Goal: Task Accomplishment & Management: Manage account settings

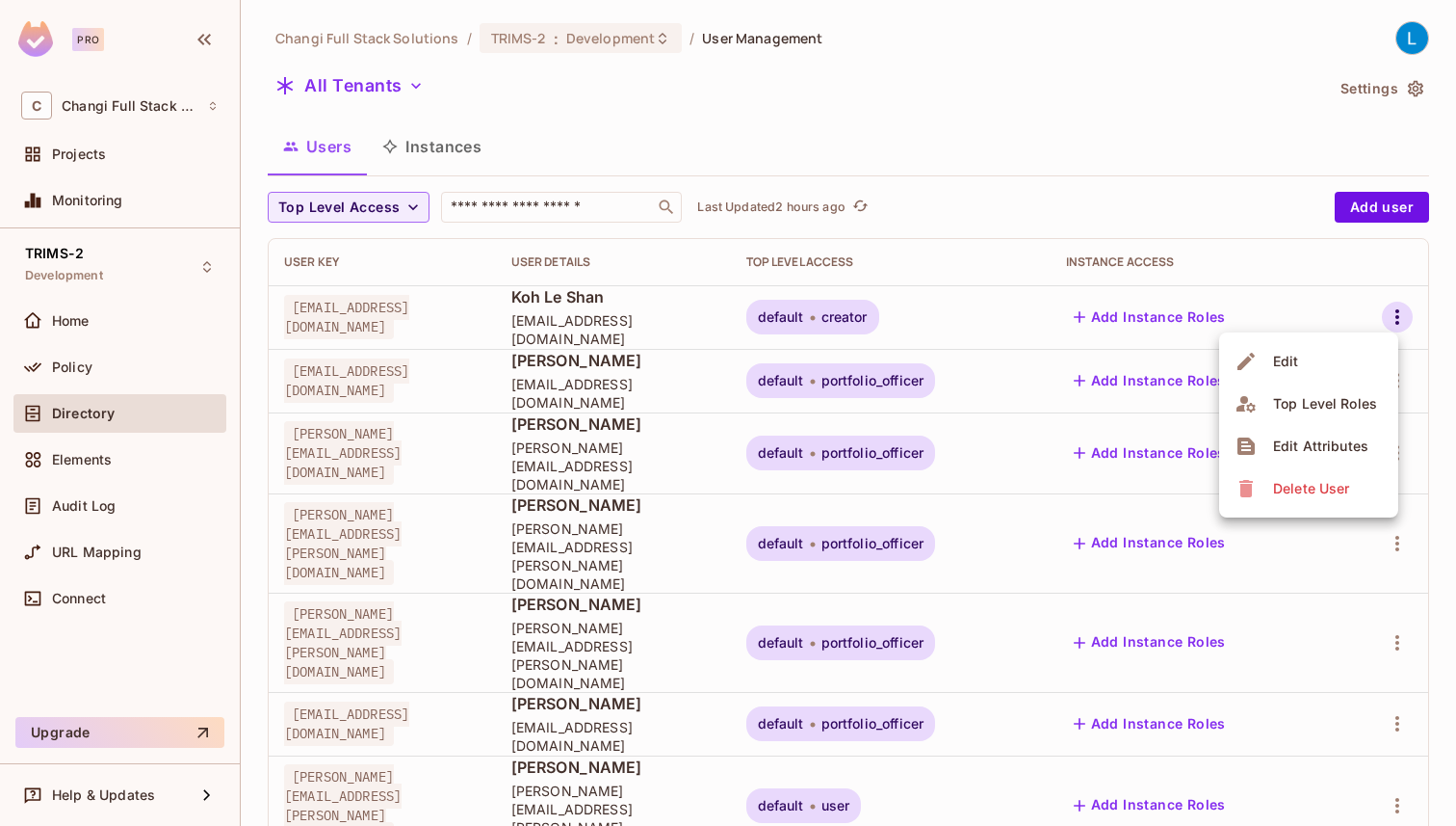
click at [1338, 355] on li "Edit" at bounding box center [1309, 361] width 179 height 42
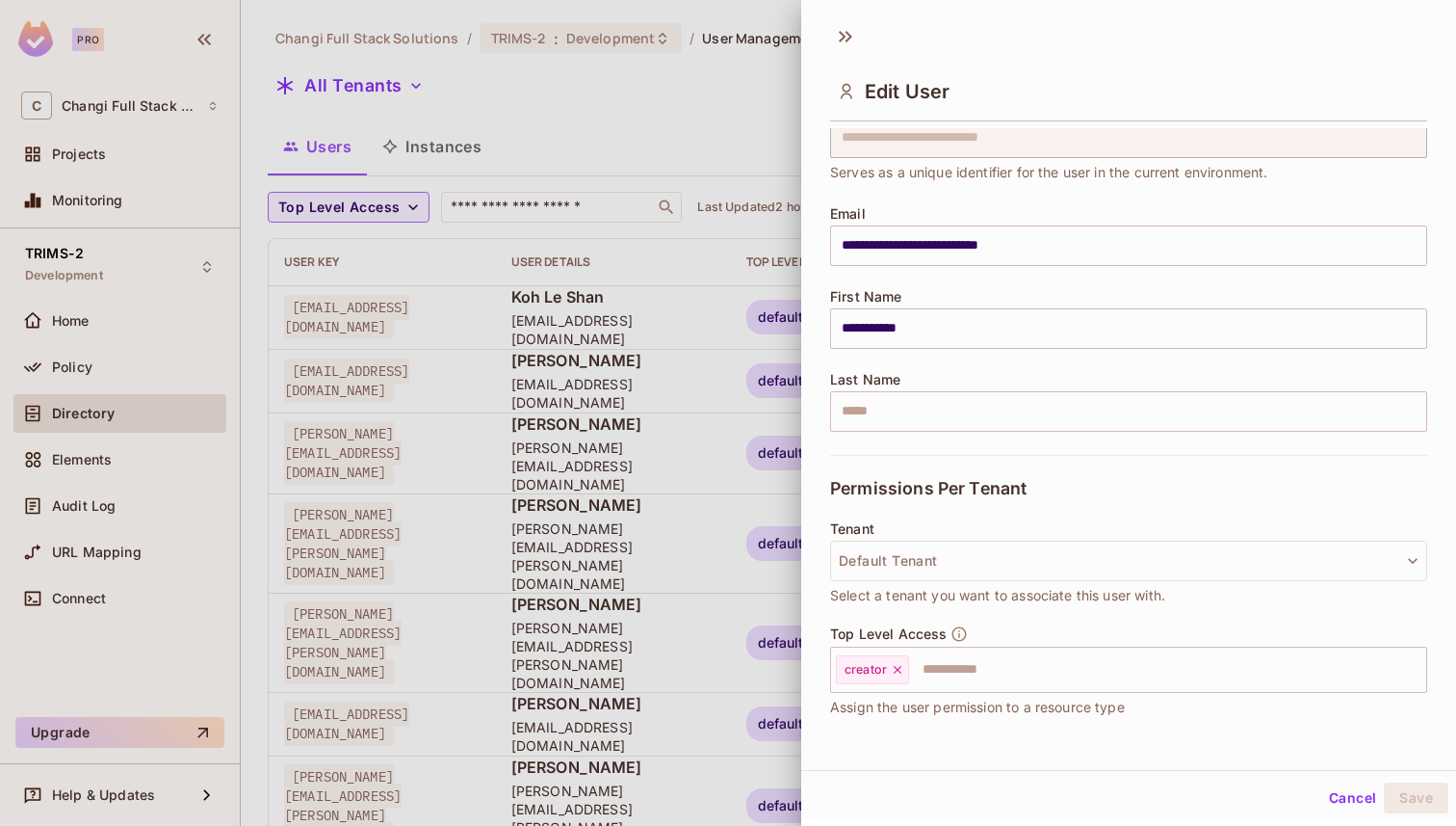
scroll to position [109, 0]
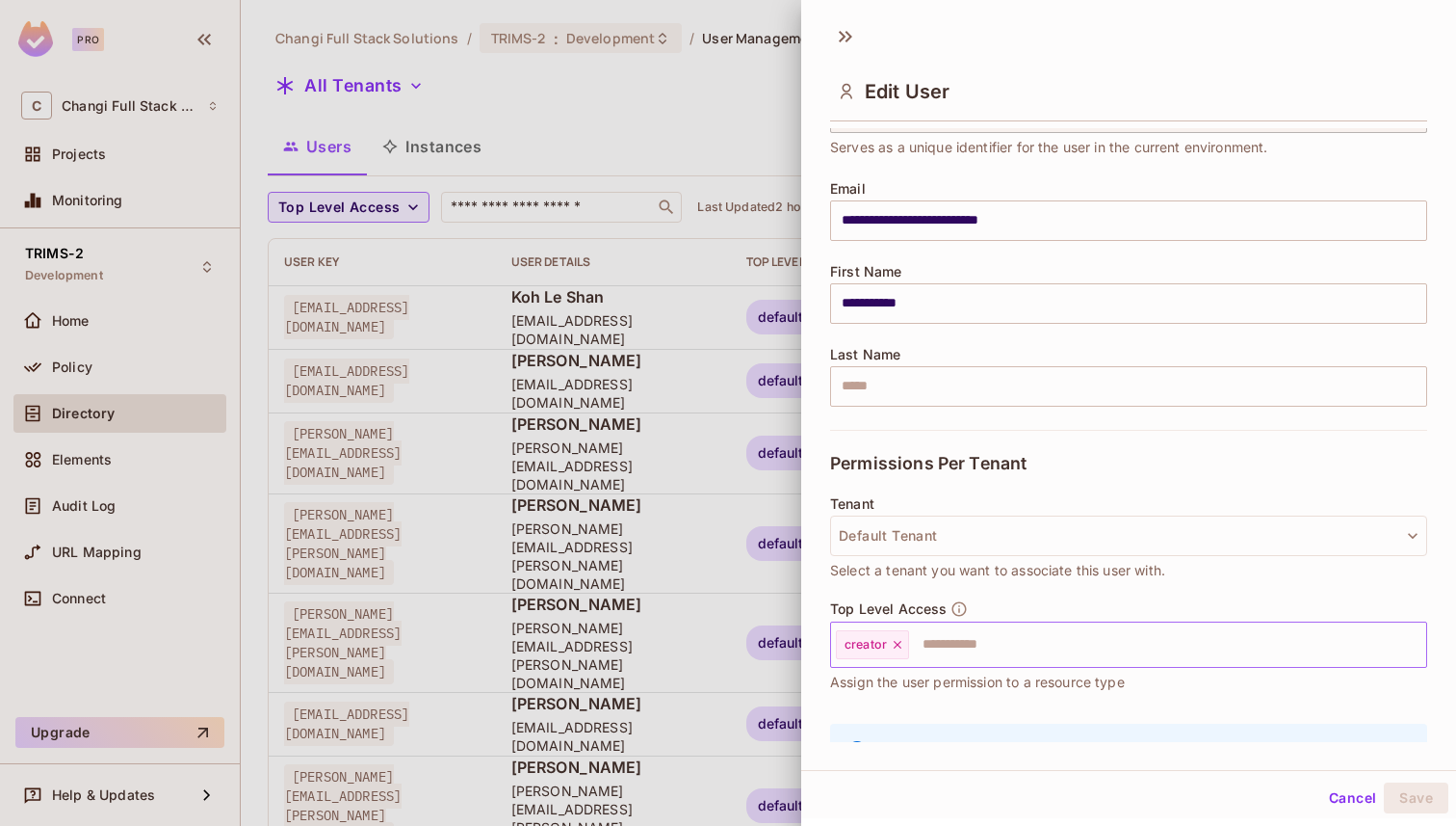
click at [897, 647] on icon at bounding box center [898, 645] width 14 height 14
click at [897, 647] on input "text" at bounding box center [1112, 645] width 556 height 38
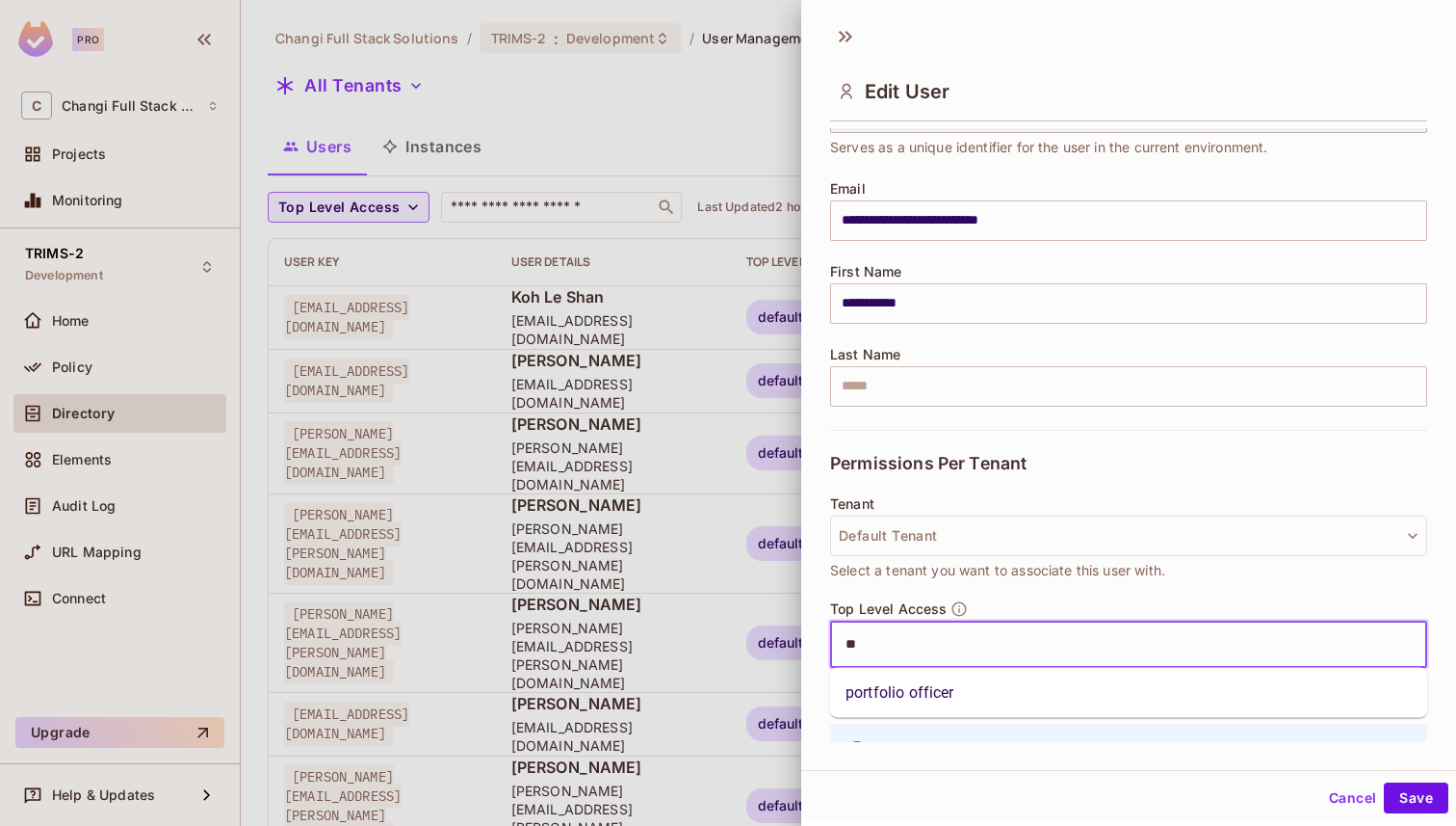
type input "***"
click at [898, 697] on li "portfolio officer" at bounding box center [1129, 693] width 597 height 34
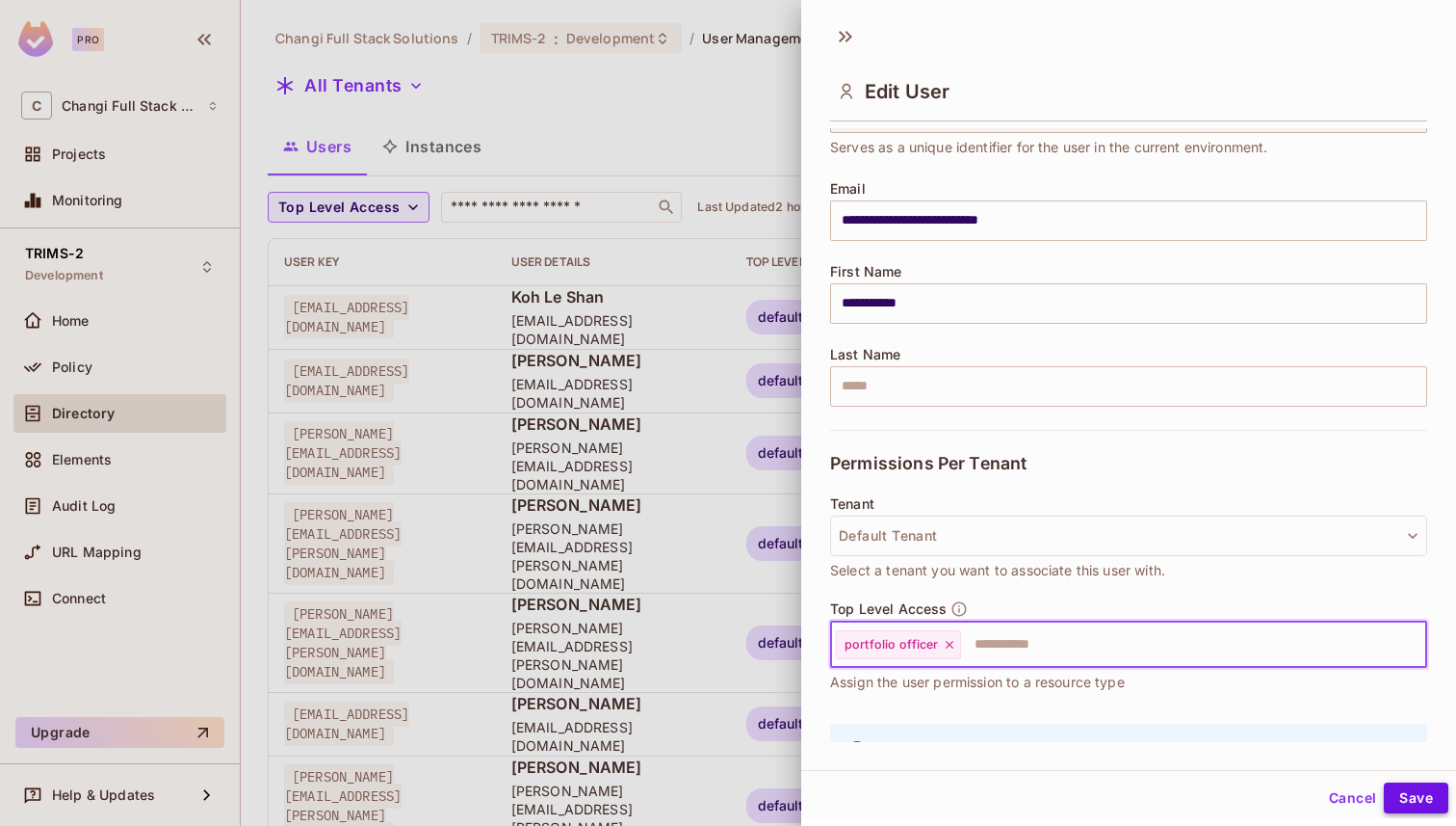
click at [1423, 802] on button "Save" at bounding box center [1417, 798] width 65 height 30
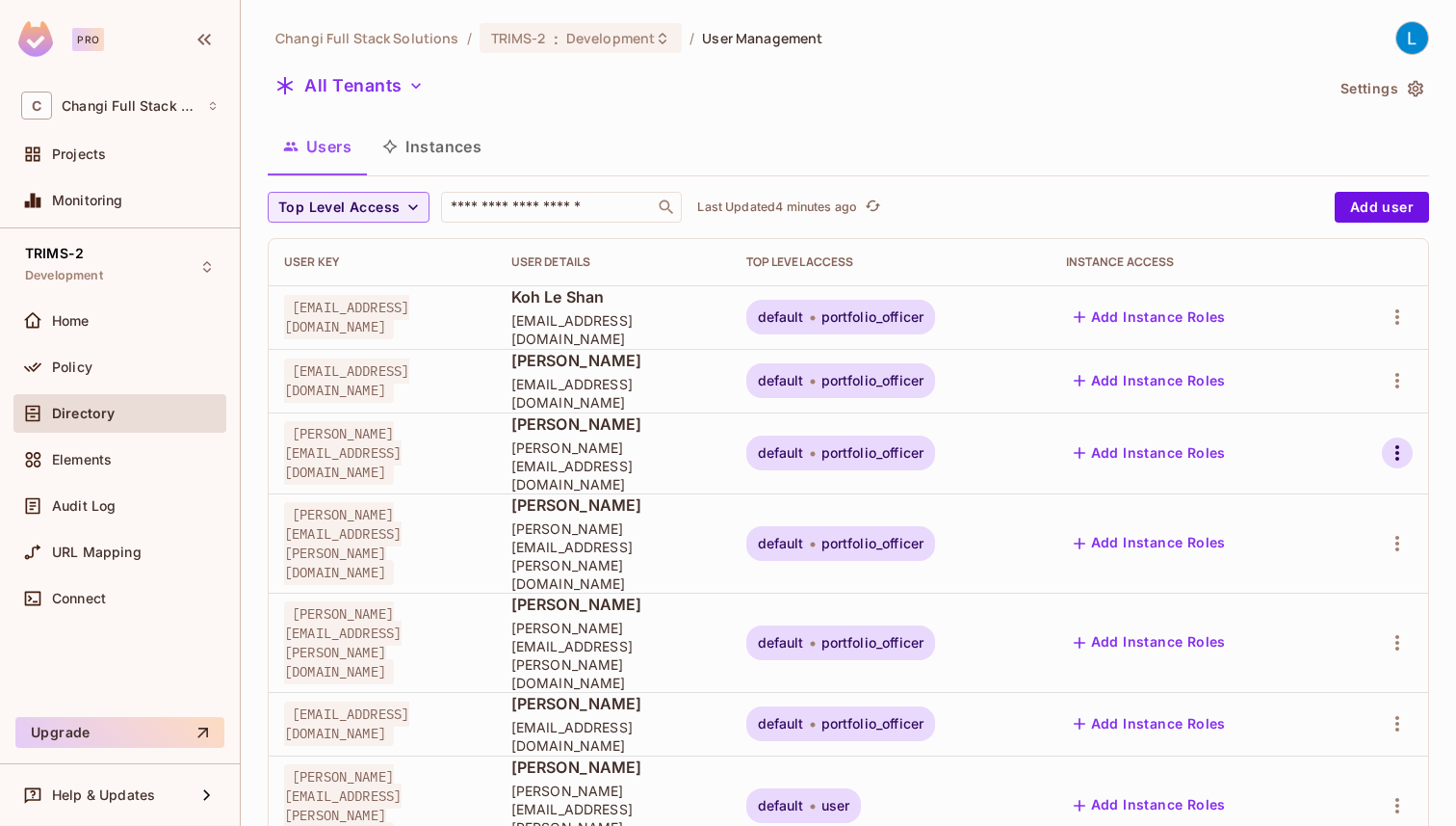
click at [1386, 447] on icon "button" at bounding box center [1398, 453] width 24 height 24
click at [1356, 483] on li "Edit" at bounding box center [1309, 488] width 179 height 42
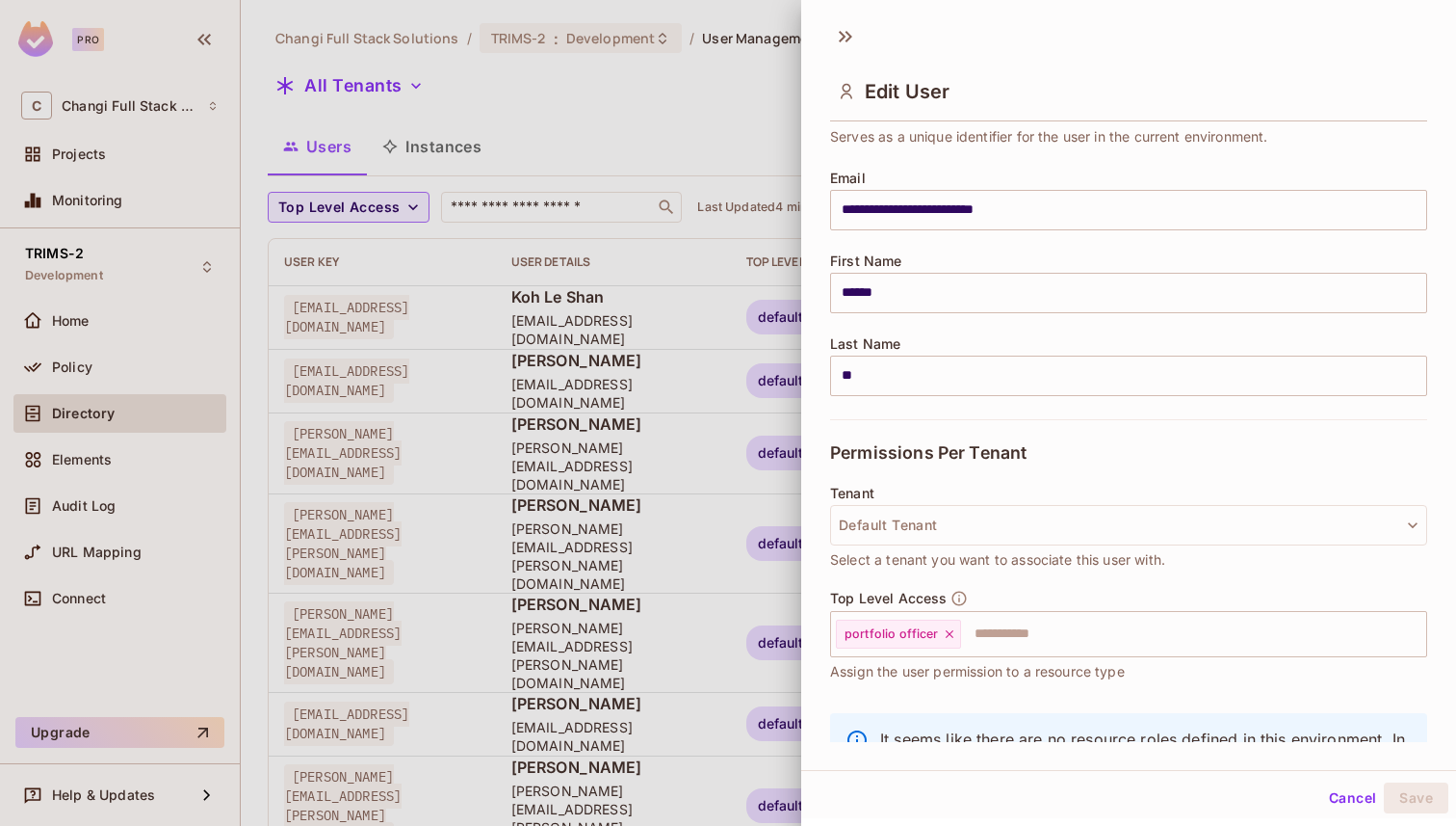
scroll to position [147, 0]
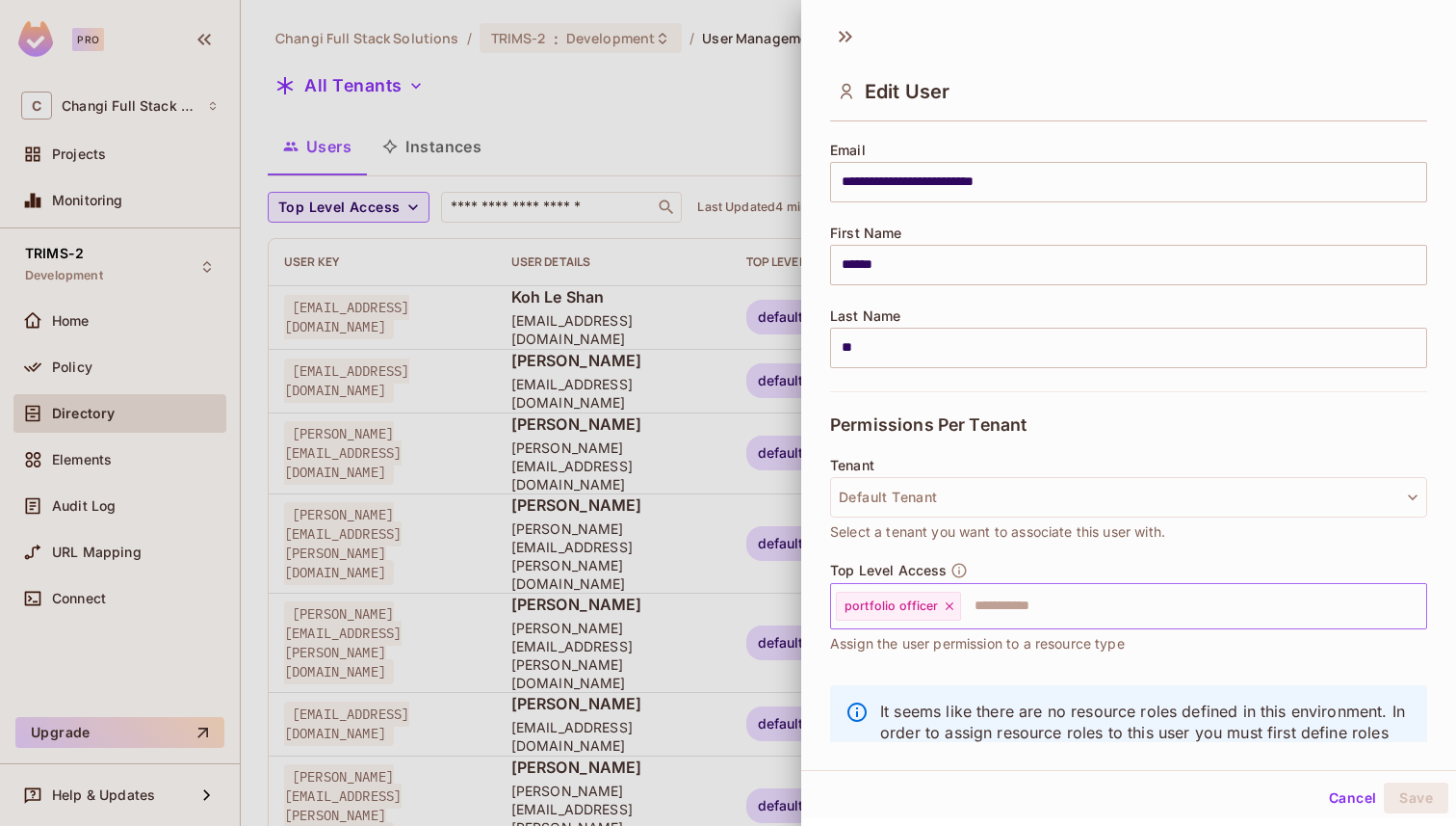
click at [949, 606] on icon at bounding box center [950, 606] width 14 height 14
click at [949, 606] on input "text" at bounding box center [1112, 605] width 556 height 38
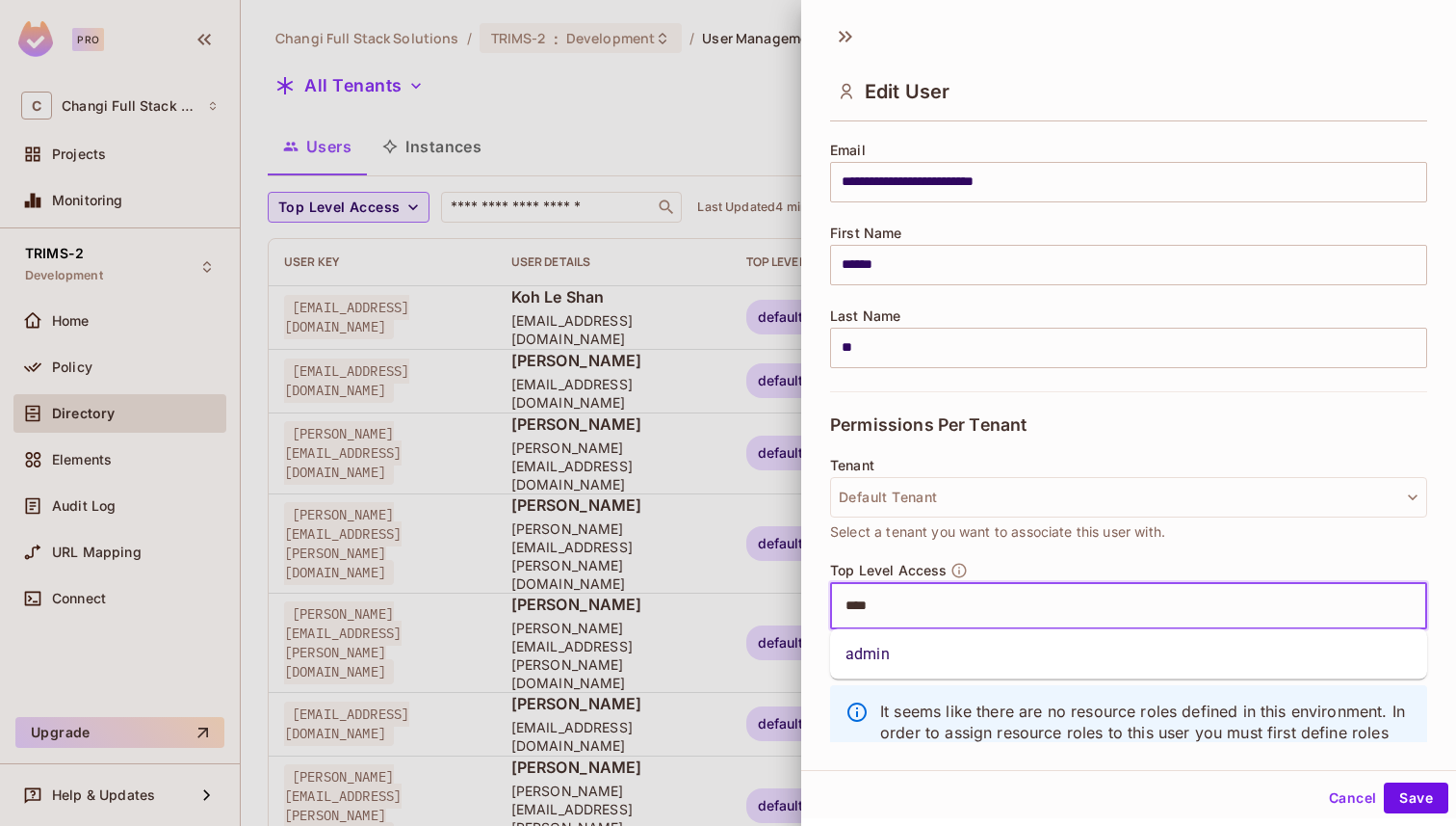
type input "*****"
click at [950, 658] on li "admin" at bounding box center [1129, 653] width 597 height 34
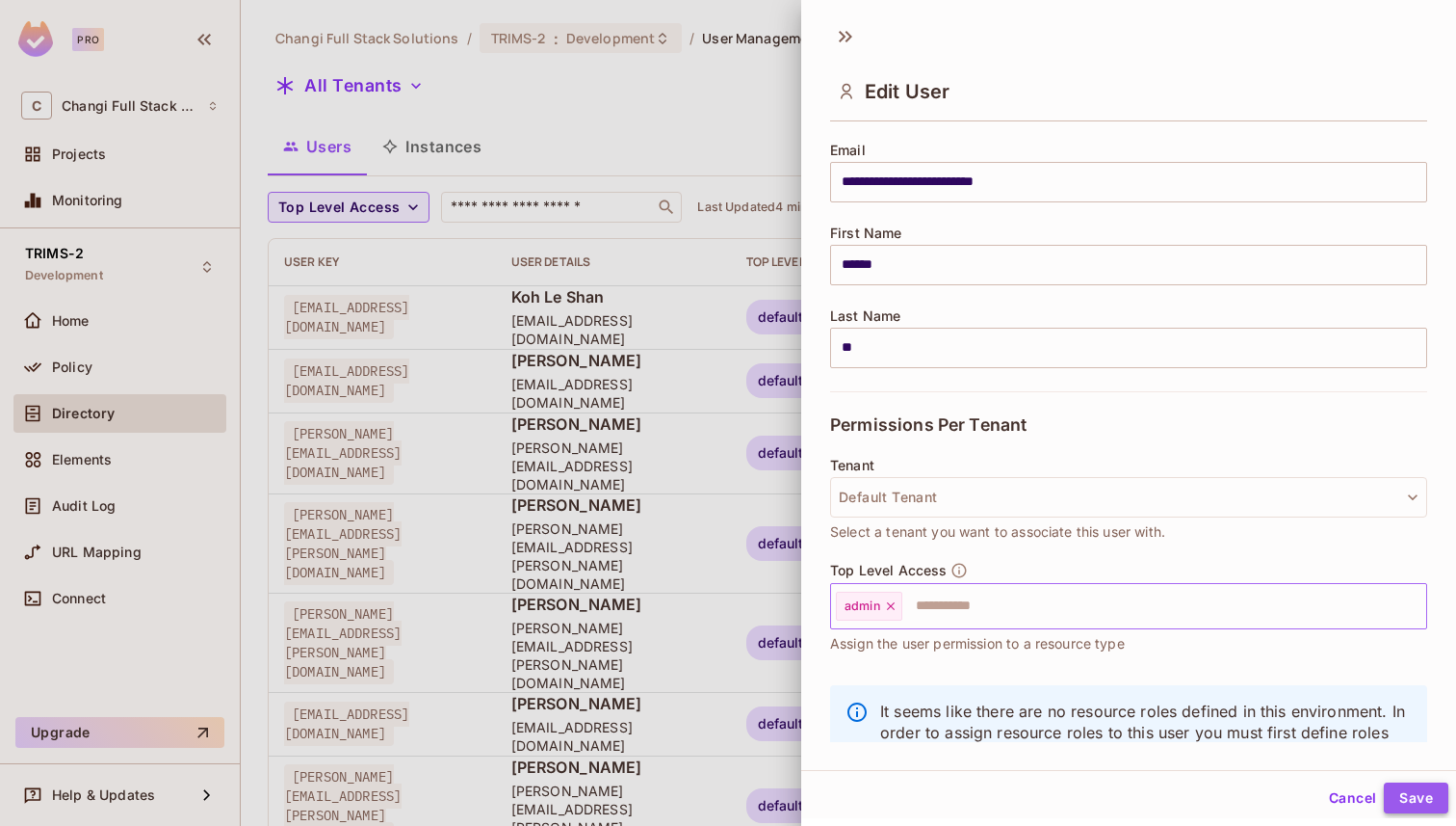
click at [1424, 805] on button "Save" at bounding box center [1417, 798] width 65 height 30
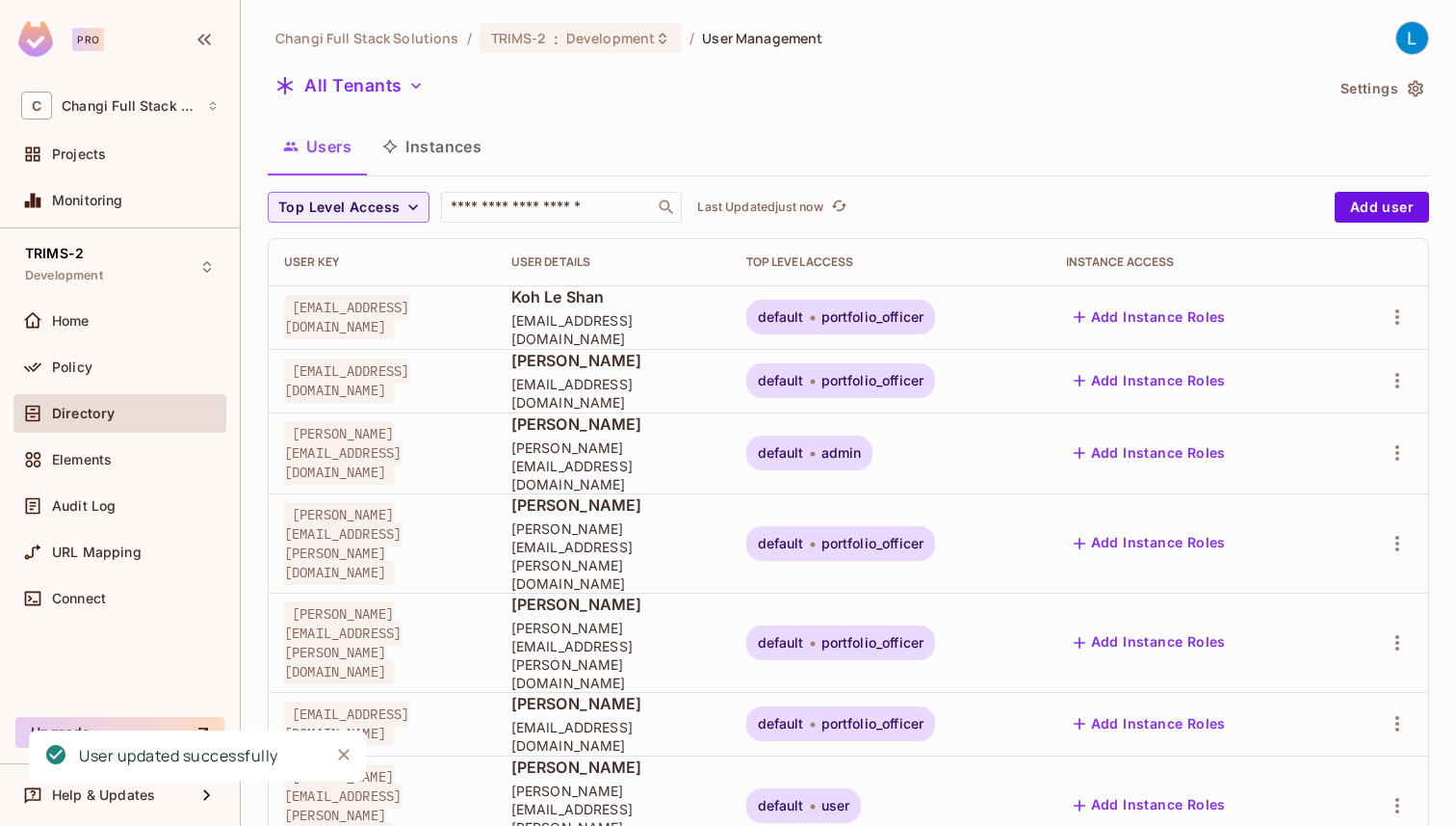
click at [722, 119] on div "Changi Full Stack Solutions / TRIMS-2 : Development / User Management All Tenan…" at bounding box center [848, 795] width 1162 height 1547
click at [1394, 313] on icon "button" at bounding box center [1398, 317] width 24 height 24
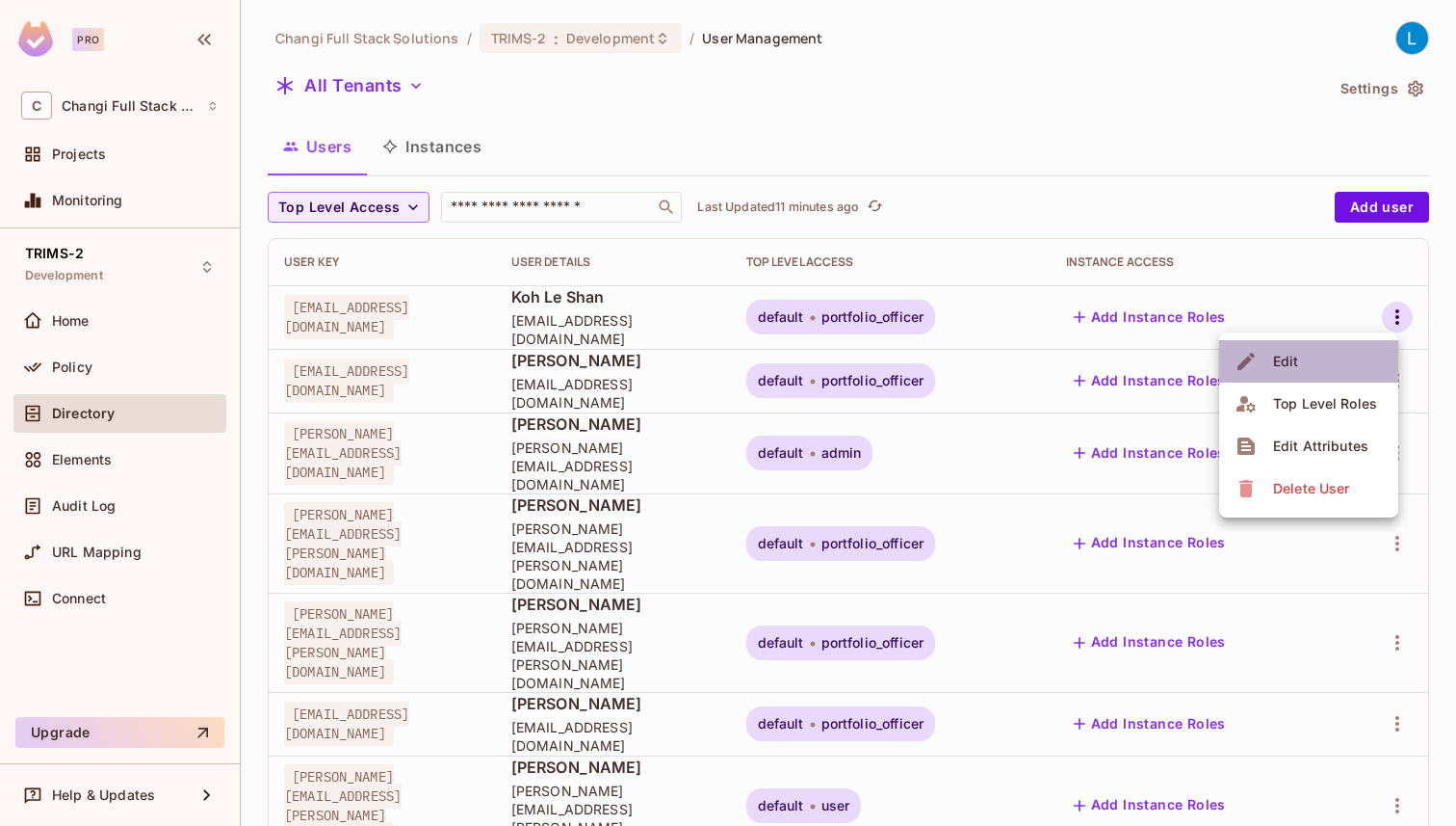
click at [1329, 367] on li "Edit" at bounding box center [1309, 361] width 179 height 42
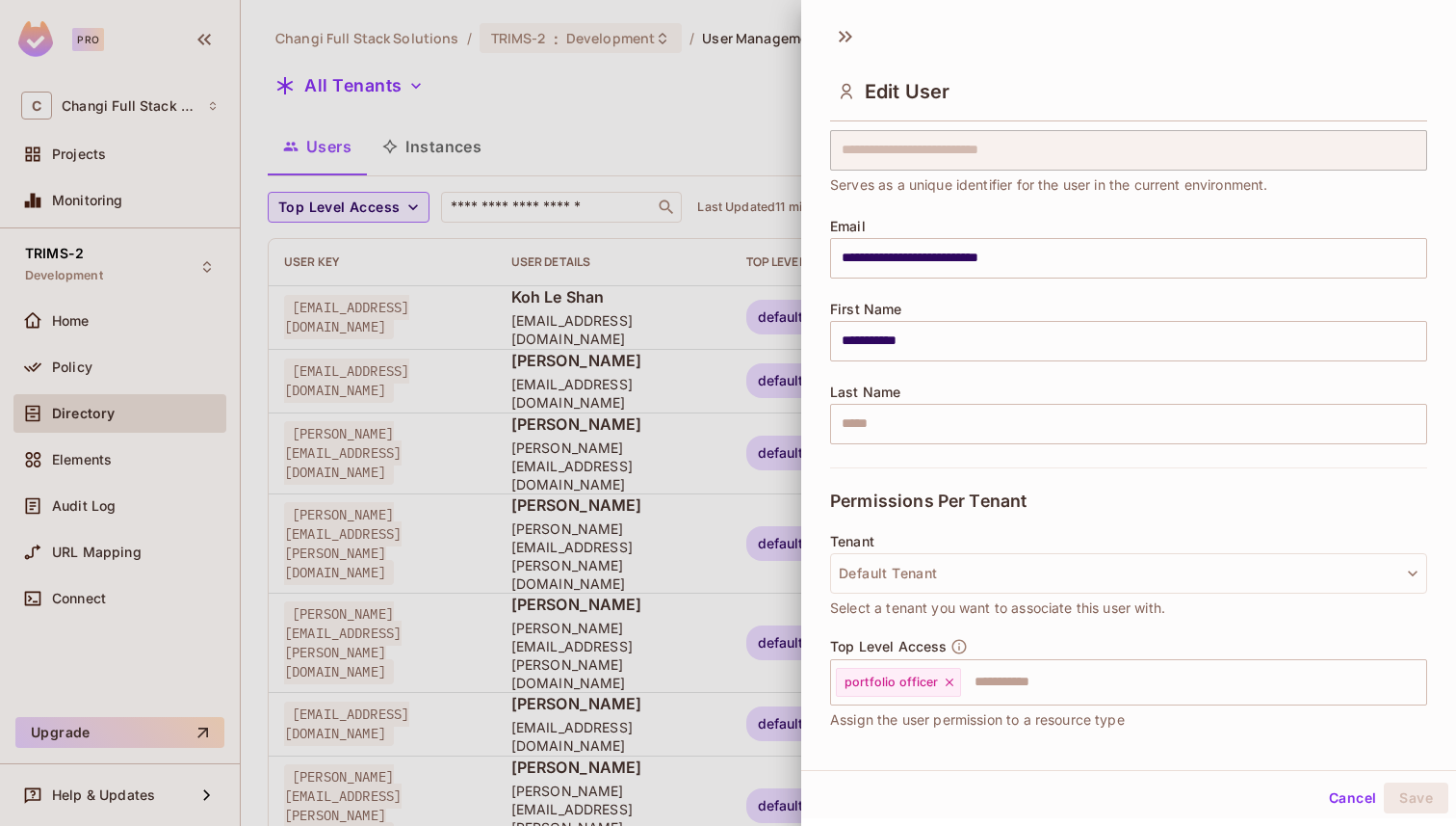
scroll to position [79, 0]
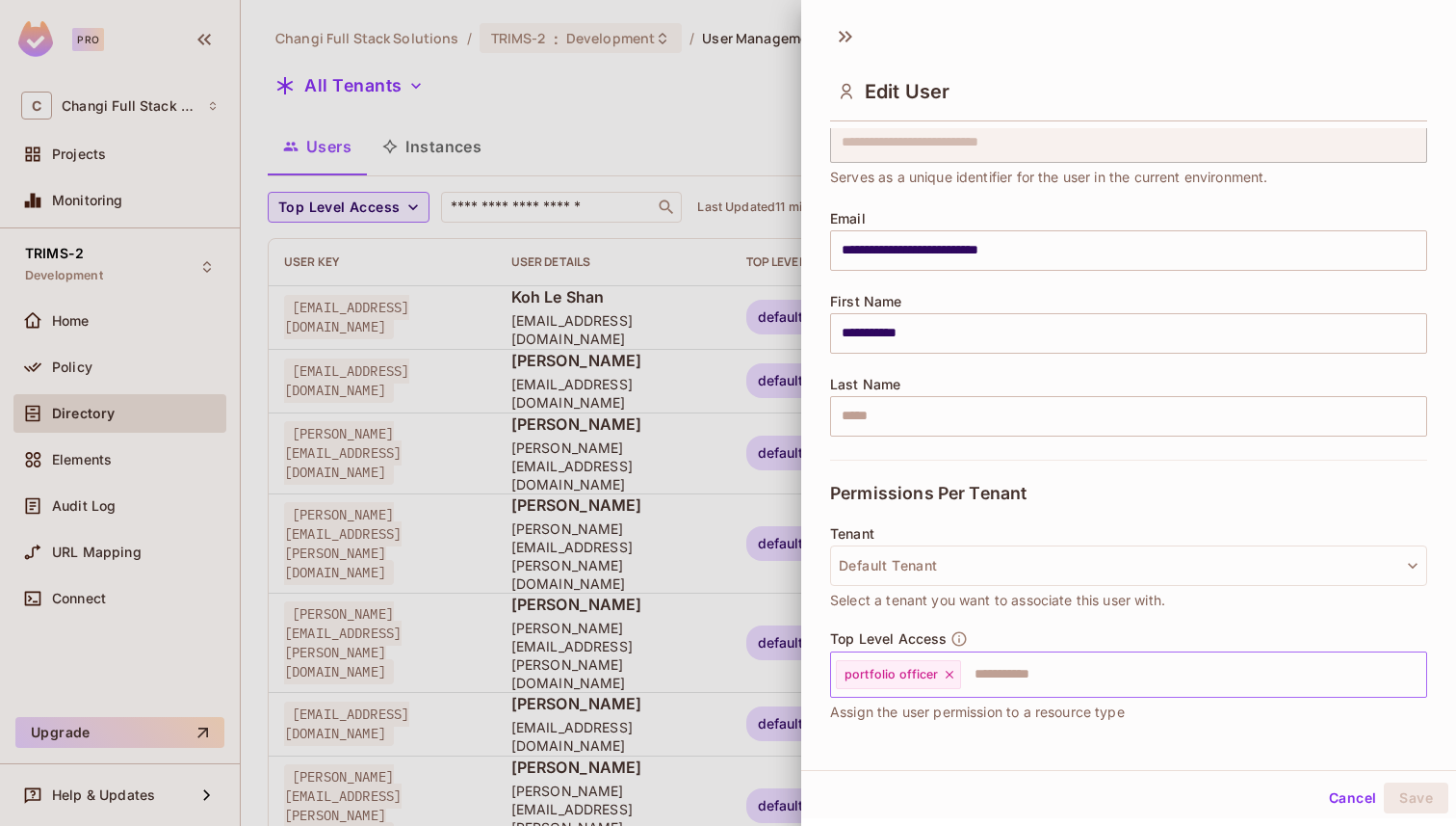
click at [948, 672] on icon at bounding box center [949, 675] width 8 height 8
click at [948, 672] on input "text" at bounding box center [1112, 674] width 556 height 38
type input "*"
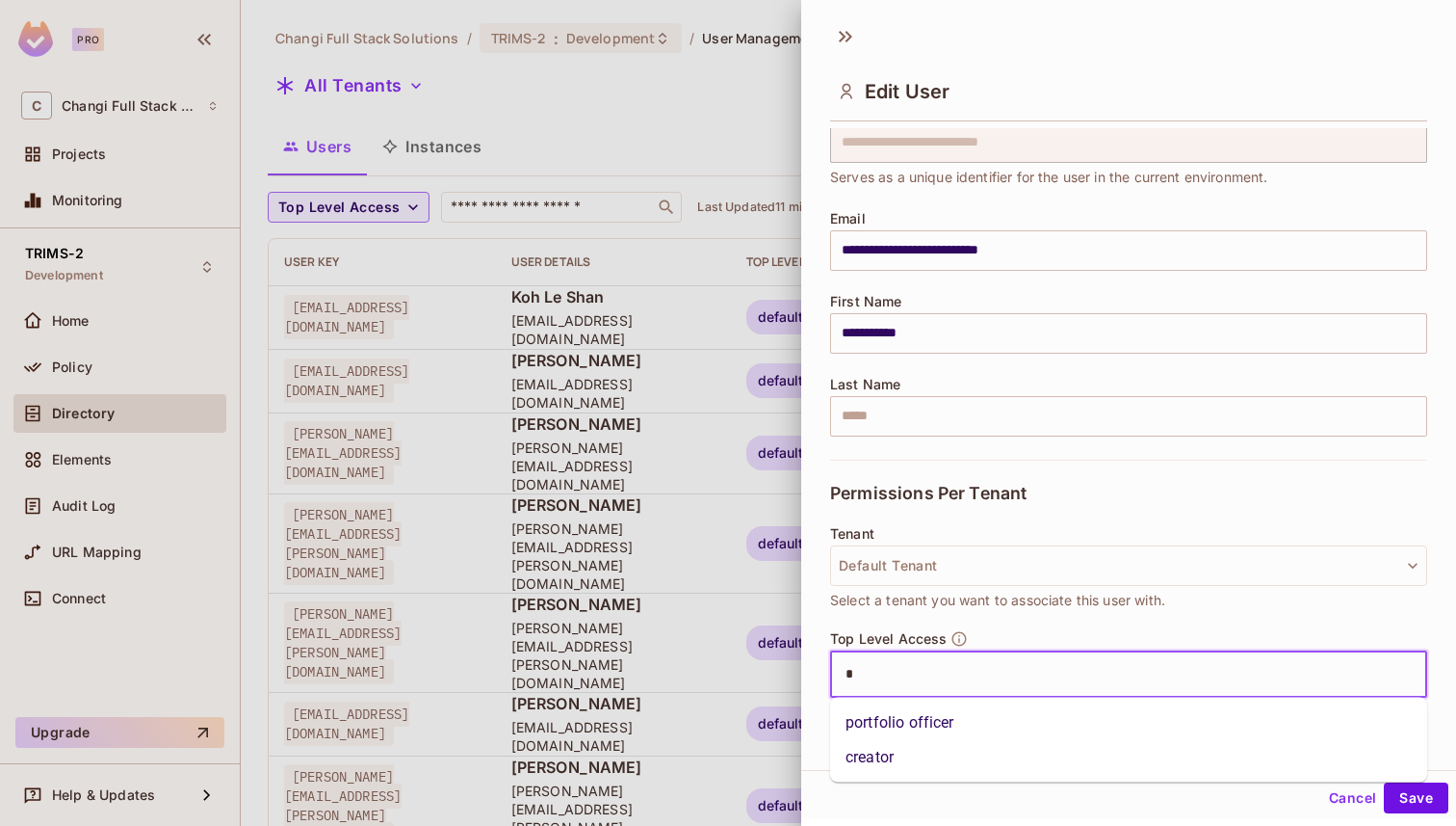
click at [927, 761] on li "creator" at bounding box center [1129, 756] width 597 height 34
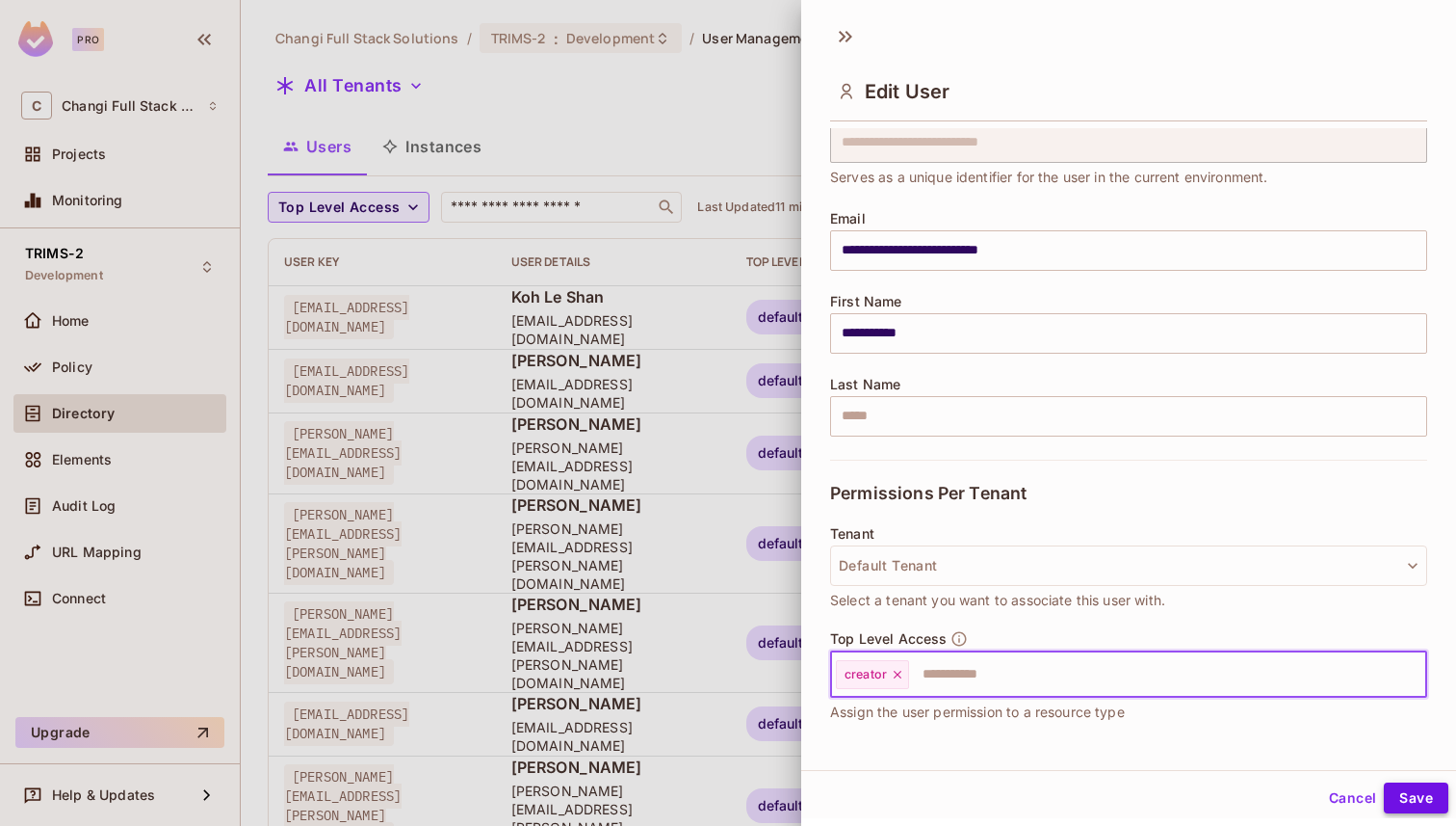
click at [1420, 798] on button "Save" at bounding box center [1417, 798] width 65 height 30
